Goal: Information Seeking & Learning: Learn about a topic

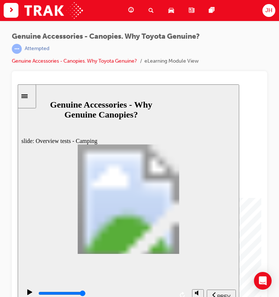
drag, startPoint x: 301, startPoint y: 307, endPoint x: 134, endPoint y: 234, distance: 183.0
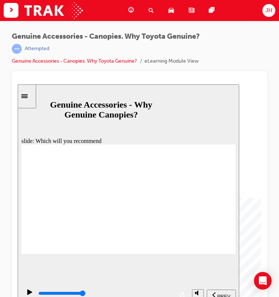
type input "10200"
radio input "true"
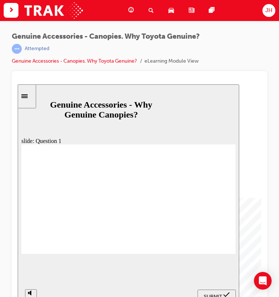
click at [210, 293] on span "SUBMIT" at bounding box center [213, 296] width 18 height 6
radio input "true"
click at [217, 294] on span "SUBMIT" at bounding box center [213, 296] width 18 height 6
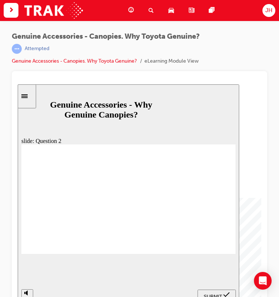
radio input "true"
click at [211, 294] on span "SUBMIT" at bounding box center [213, 296] width 18 height 6
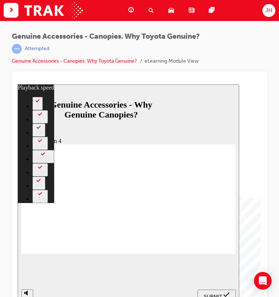
type input "9"
radio input "true"
click at [215, 293] on span "SUBMIT" at bounding box center [213, 296] width 18 height 6
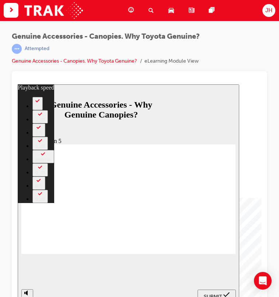
type input "12"
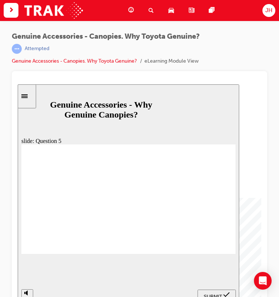
radio input "true"
click at [210, 296] on span "SUBMIT" at bounding box center [213, 296] width 18 height 6
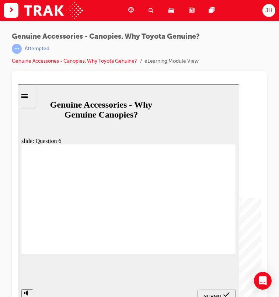
radio input "true"
click at [209, 296] on span "SUBMIT" at bounding box center [213, 296] width 18 height 6
radio input "true"
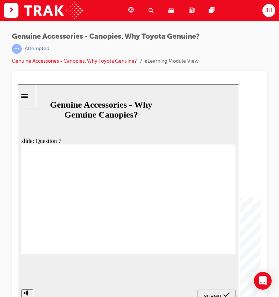
click at [216, 294] on span "SUBMIT" at bounding box center [213, 296] width 18 height 6
radio input "true"
click at [216, 293] on span "SUBMIT" at bounding box center [213, 296] width 18 height 6
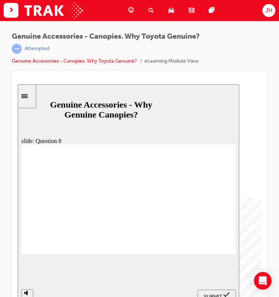
radio input "true"
click at [213, 293] on span "SUBMIT" at bounding box center [213, 296] width 18 height 6
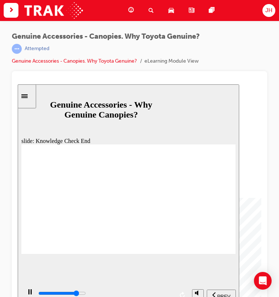
type input "11500"
drag, startPoint x: 220, startPoint y: 245, endPoint x: 137, endPoint y: 274, distance: 88.1
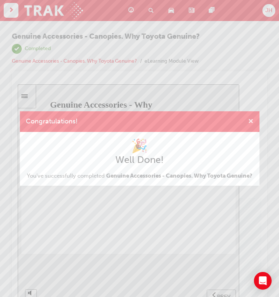
click at [248, 119] on span "cross-icon" at bounding box center [251, 122] width 6 height 7
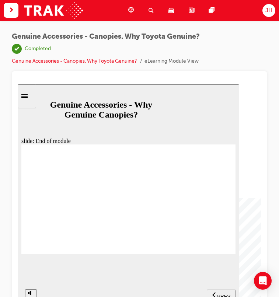
drag, startPoint x: 121, startPoint y: 10, endPoint x: 102, endPoint y: 13, distance: 18.6
click at [128, 10] on span "guage-icon" at bounding box center [131, 10] width 6 height 9
